Goal: Task Accomplishment & Management: Manage account settings

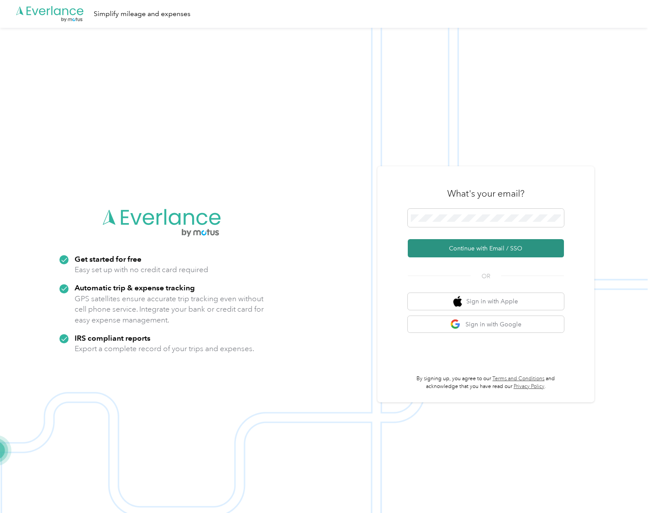
click at [472, 248] on button "Continue with Email / SSO" at bounding box center [486, 248] width 156 height 18
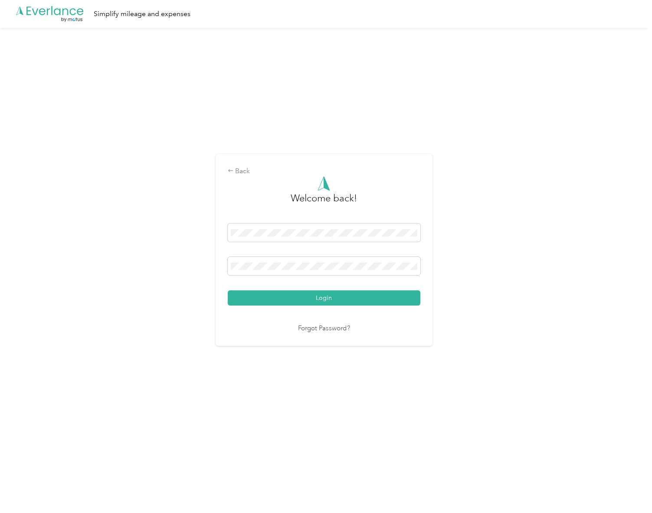
click at [228, 290] on button "Login" at bounding box center [324, 297] width 193 height 15
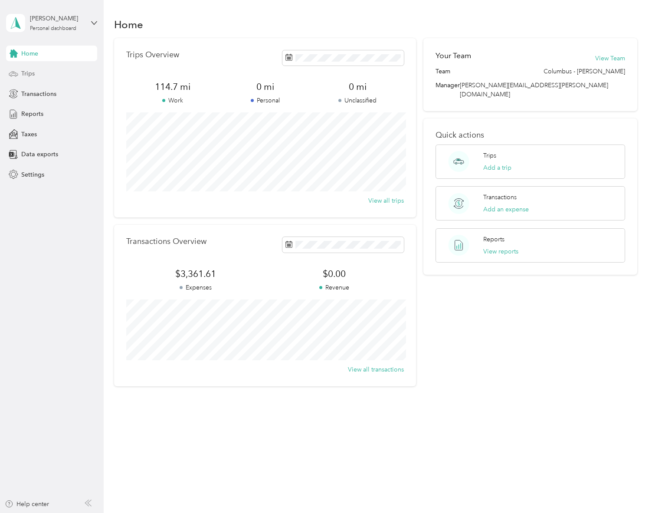
click at [37, 75] on div "Trips" at bounding box center [51, 74] width 91 height 16
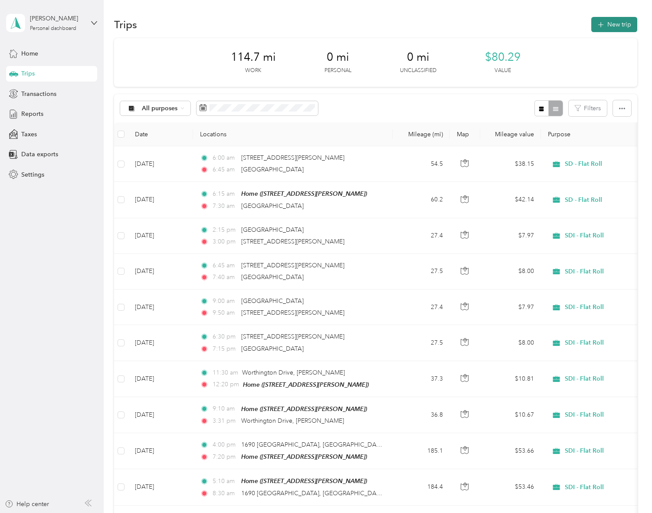
click at [622, 27] on button "New trip" at bounding box center [614, 24] width 46 height 15
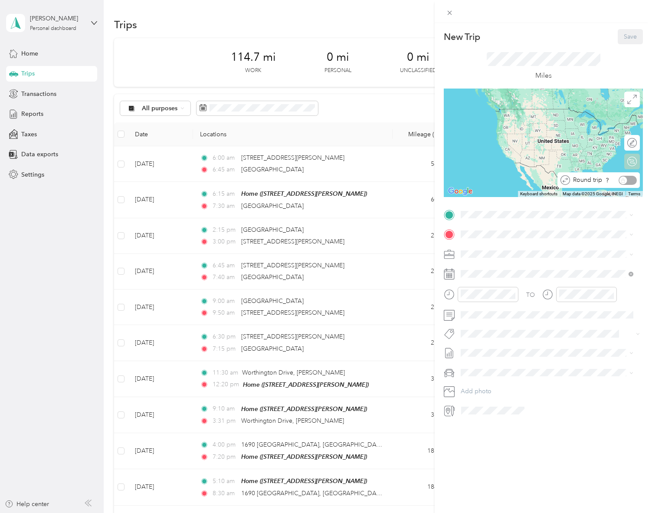
click at [626, 180] on div "Round trip" at bounding box center [603, 180] width 67 height 9
click at [620, 181] on div "Round trip" at bounding box center [603, 180] width 67 height 9
click at [635, 180] on div "← Move left → Move right ↑ Move up ↓ Move down + Zoom in - Zoom out Home Jump l…" at bounding box center [543, 142] width 199 height 108
click at [628, 159] on div "Calculate route" at bounding box center [617, 162] width 46 height 16
click at [628, 160] on div at bounding box center [632, 161] width 8 height 8
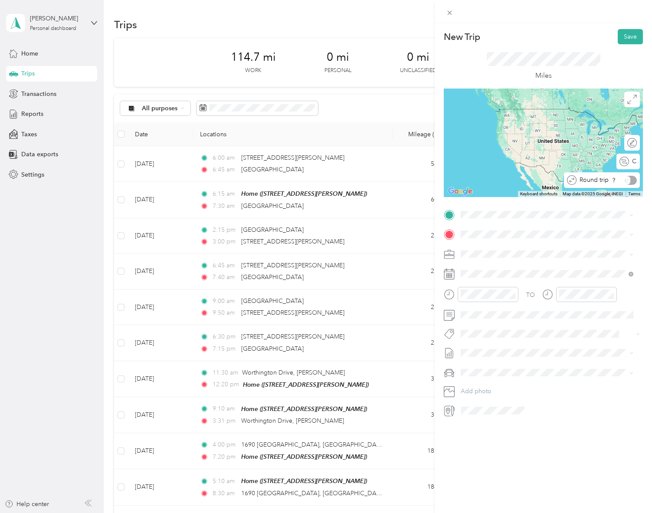
click at [627, 180] on div "Round trip" at bounding box center [606, 180] width 60 height 9
drag, startPoint x: 619, startPoint y: 179, endPoint x: 626, endPoint y: 179, distance: 7.4
click at [621, 179] on div "Round trip" at bounding box center [603, 180] width 67 height 9
click at [626, 166] on div "Calculate route" at bounding box center [592, 162] width 95 height 16
click at [623, 160] on div at bounding box center [627, 161] width 18 height 9
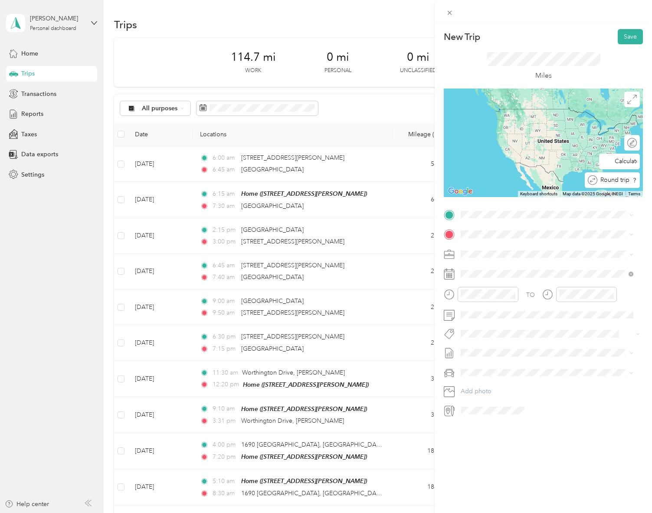
click at [630, 180] on div "Round trip" at bounding box center [616, 180] width 39 height 9
click at [505, 209] on span at bounding box center [549, 215] width 185 height 14
click at [500, 243] on span "[STREET_ADDRESS][PERSON_NAME][US_STATE]" at bounding box center [544, 246] width 135 height 8
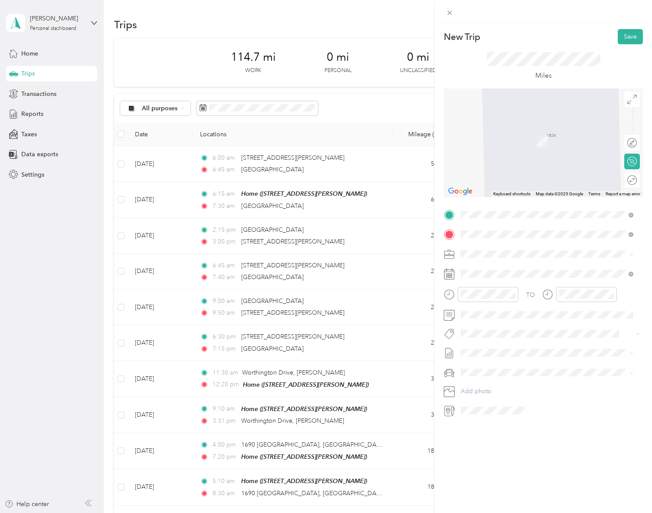
click at [500, 265] on span "[STREET_ADDRESS][US_STATE]" at bounding box center [520, 265] width 87 height 8
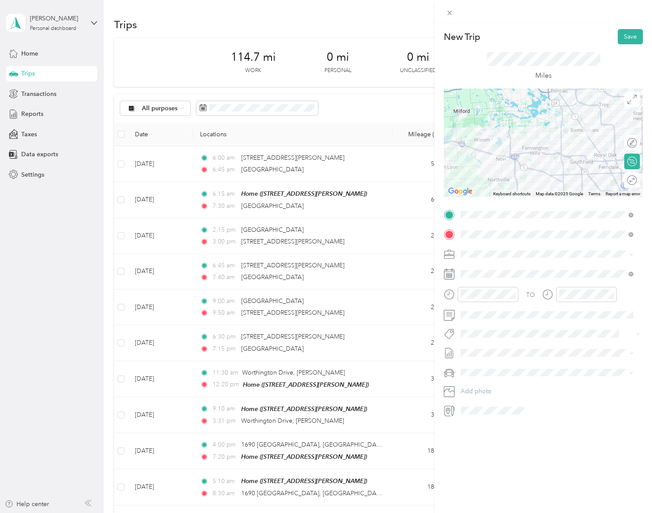
click at [560, 149] on div at bounding box center [543, 142] width 199 height 108
click at [567, 143] on div at bounding box center [543, 142] width 199 height 108
click at [565, 136] on div at bounding box center [543, 142] width 199 height 108
click at [564, 135] on div at bounding box center [543, 142] width 199 height 108
click at [584, 152] on div at bounding box center [543, 142] width 199 height 108
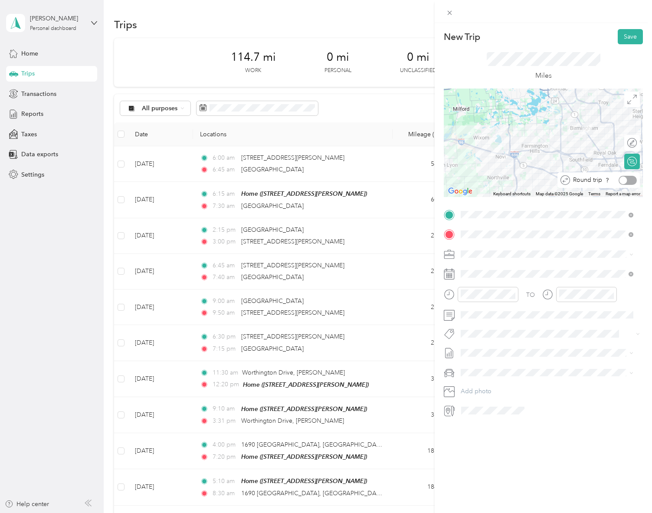
click at [627, 178] on div at bounding box center [627, 180] width 18 height 9
click at [510, 352] on div "1" at bounding box center [511, 352] width 11 height 11
click at [471, 322] on div "05" at bounding box center [469, 322] width 21 height 12
click at [518, 324] on div "PM" at bounding box center [518, 325] width 21 height 12
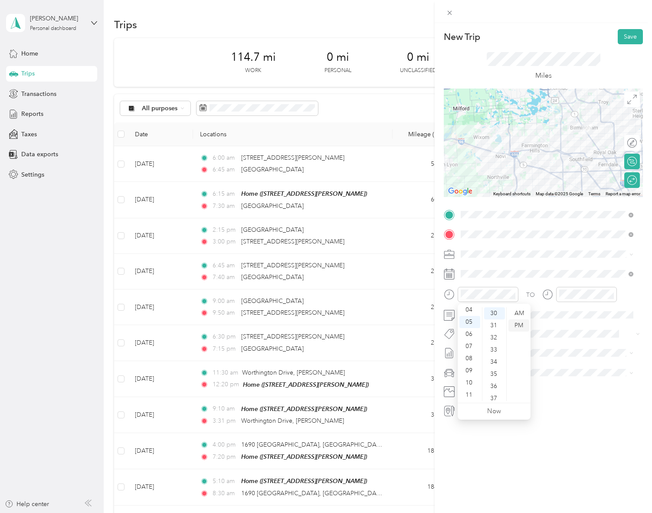
click at [520, 321] on div "PM" at bounding box center [518, 325] width 21 height 12
click at [521, 325] on div "PM" at bounding box center [518, 325] width 21 height 12
click at [524, 321] on div "PM" at bounding box center [518, 325] width 21 height 12
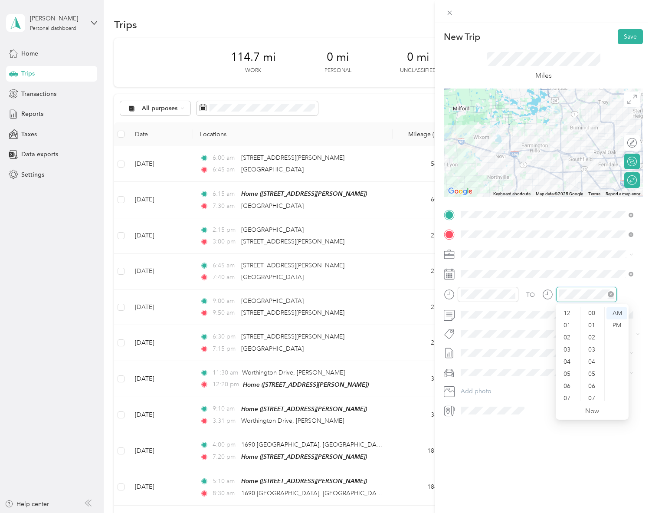
scroll to position [52, 0]
click at [569, 358] on div "08" at bounding box center [567, 358] width 21 height 12
click at [596, 314] on div "30" at bounding box center [592, 313] width 21 height 12
click at [620, 327] on div "PM" at bounding box center [616, 325] width 21 height 12
click at [643, 298] on form "New Trip Save This trip cannot be edited because it is either under review, app…" at bounding box center [543, 223] width 217 height 388
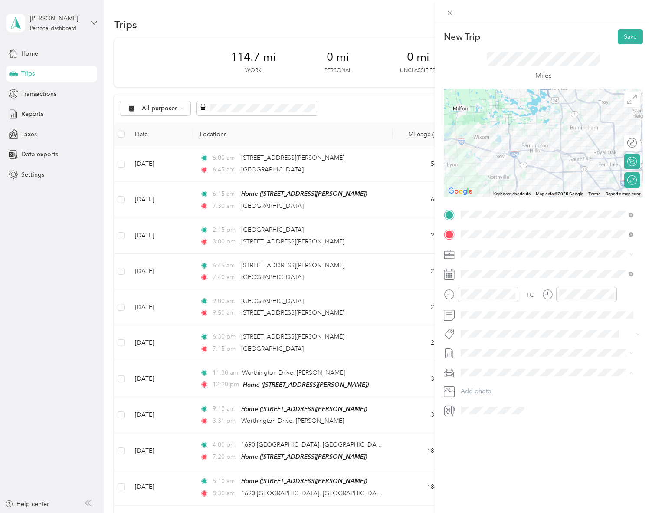
click at [487, 387] on div "Audi Q5" at bounding box center [547, 387] width 167 height 9
click at [621, 36] on button "Save" at bounding box center [630, 36] width 25 height 15
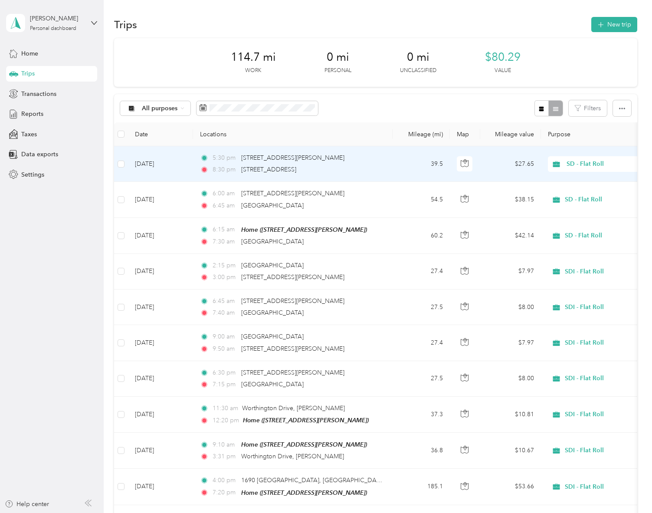
click at [349, 166] on div "8:30 pm [STREET_ADDRESS]" at bounding box center [291, 170] width 182 height 10
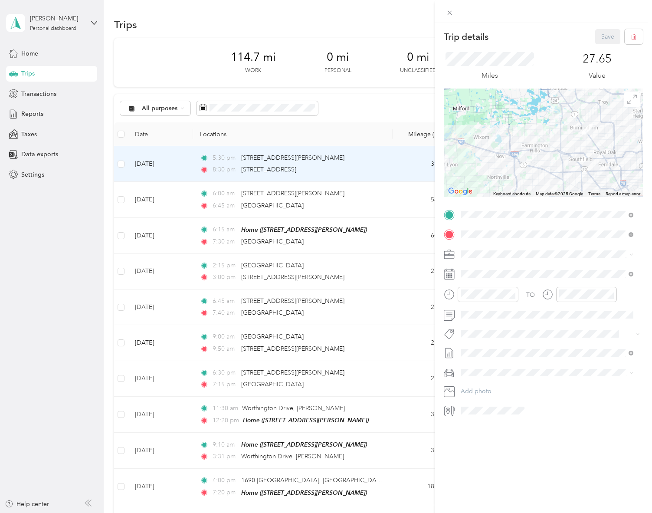
click at [47, 80] on div "Trip details Save This trip cannot be edited because it is either under review,…" at bounding box center [326, 256] width 652 height 513
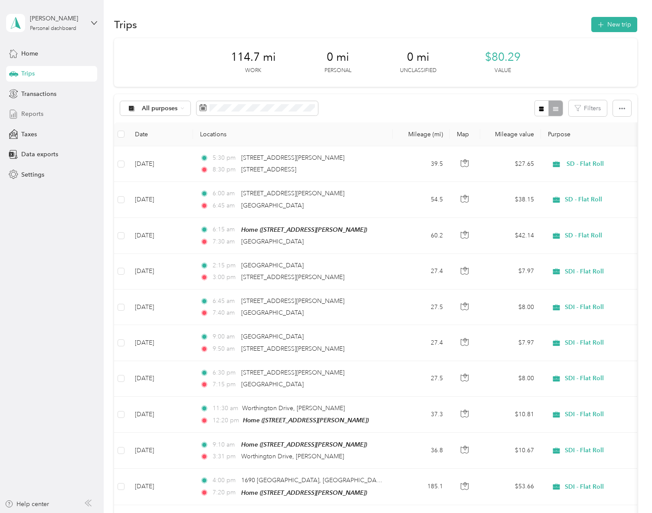
click at [40, 114] on span "Reports" at bounding box center [32, 113] width 22 height 9
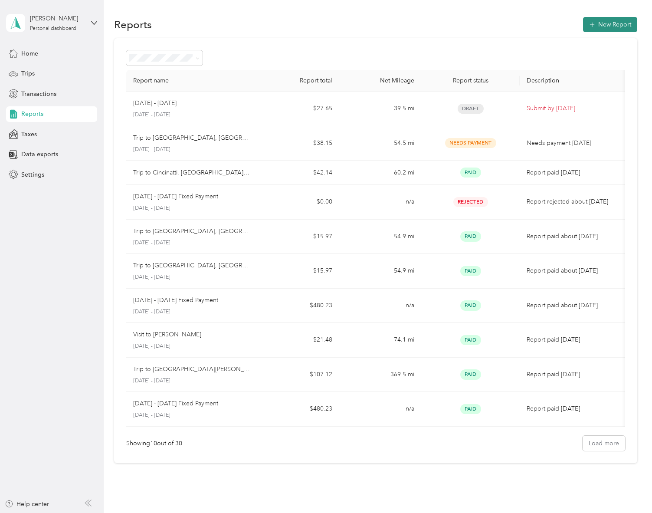
click at [623, 25] on button "New Report" at bounding box center [610, 24] width 54 height 15
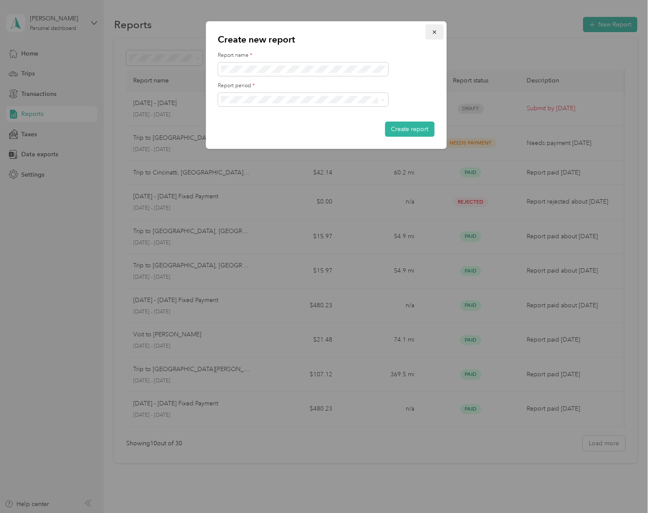
click at [434, 35] on icon "button" at bounding box center [434, 32] width 6 height 6
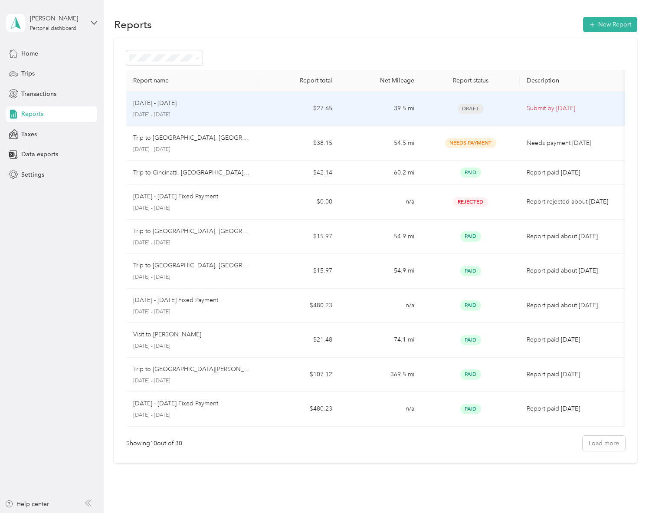
click at [250, 101] on td "[DATE] - [DATE] [DATE] - [DATE]" at bounding box center [191, 108] width 131 height 35
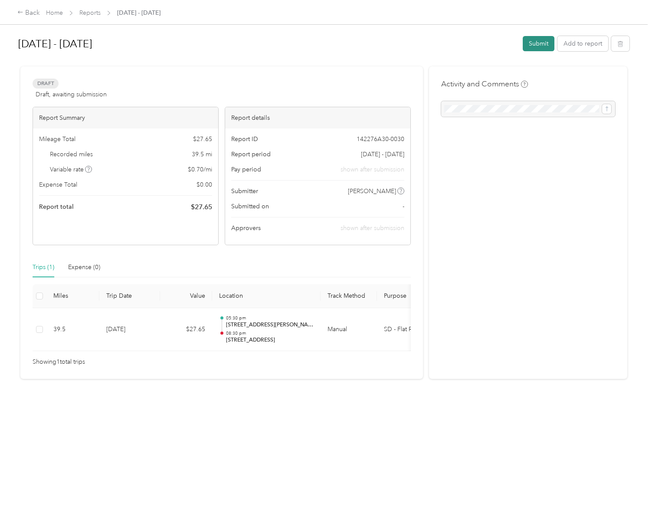
click at [539, 47] on button "Submit" at bounding box center [539, 43] width 32 height 15
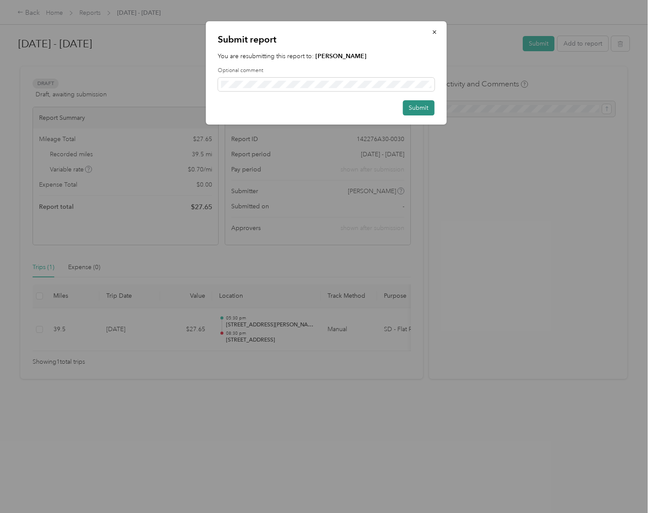
click at [415, 109] on button "Submit" at bounding box center [418, 107] width 32 height 15
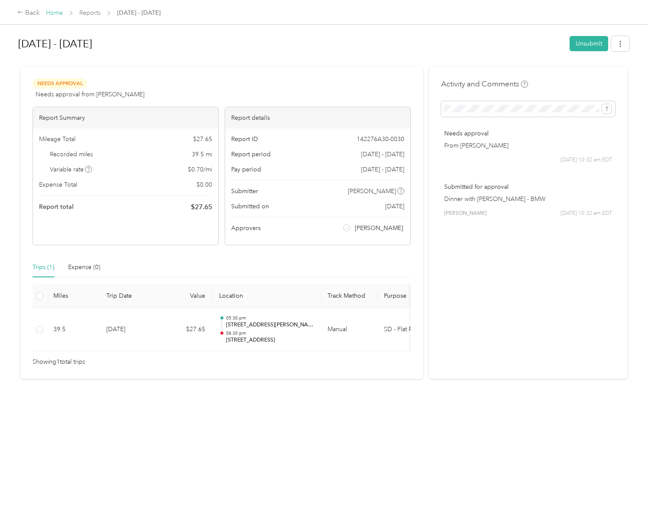
click at [59, 13] on link "Home" at bounding box center [54, 12] width 17 height 7
